Goal: Browse casually: Explore the website without a specific task or goal

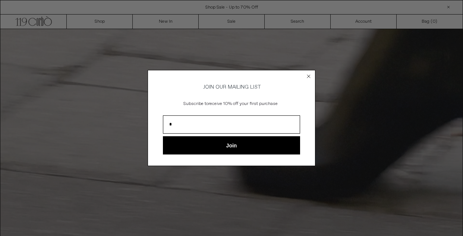
type input "**********"
click at [231, 147] on button "Join" at bounding box center [231, 145] width 137 height 18
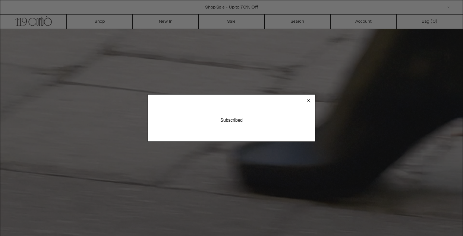
click at [308, 99] on circle "Close dialog" at bounding box center [308, 100] width 7 height 7
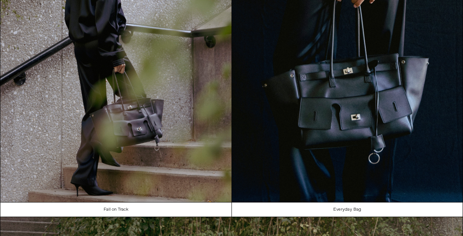
scroll to position [366, 0]
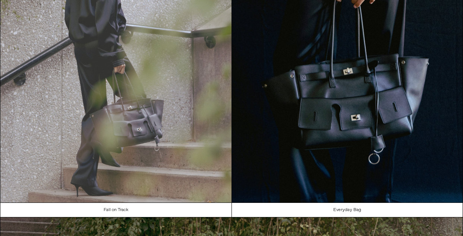
click at [185, 129] on img at bounding box center [115, 57] width 231 height 291
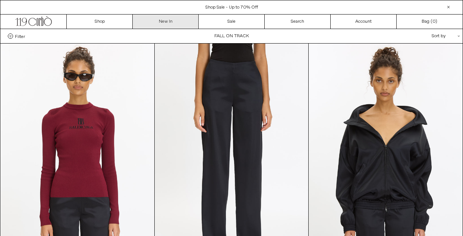
click at [167, 22] on link "New In" at bounding box center [166, 22] width 66 height 14
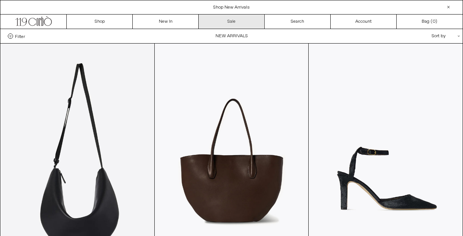
click at [236, 20] on link "Sale" at bounding box center [232, 22] width 66 height 14
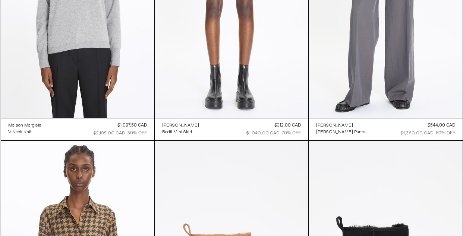
scroll to position [8769, 0]
